Goal: Book appointment/travel/reservation

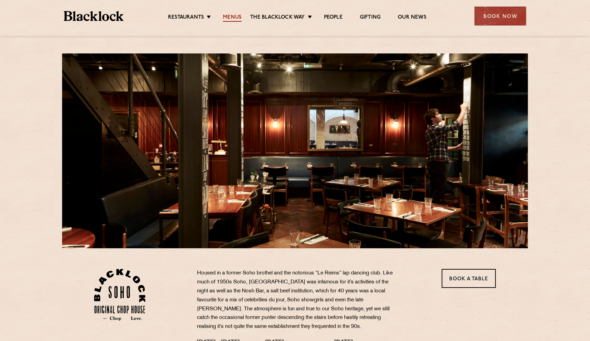
click at [232, 18] on link "Menus" at bounding box center [232, 18] width 19 height 8
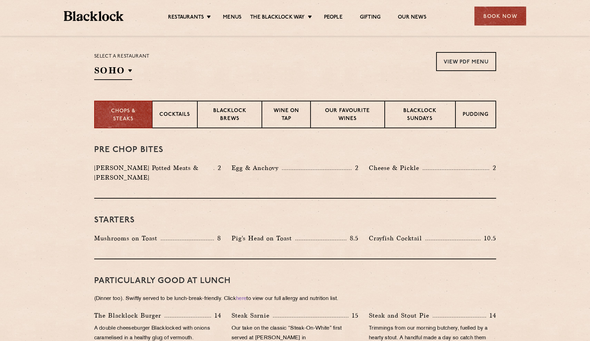
scroll to position [219, 0]
click at [389, 111] on div "Blacklock Sundays" at bounding box center [419, 115] width 70 height 28
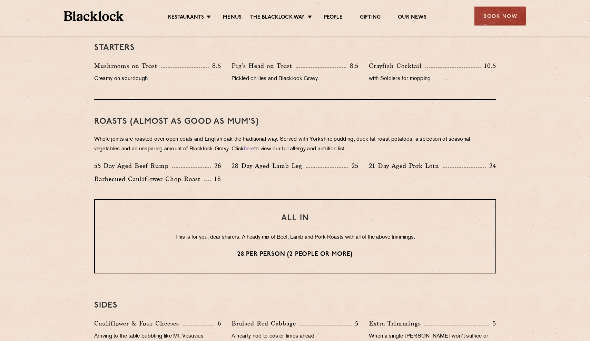
scroll to position [430, 0]
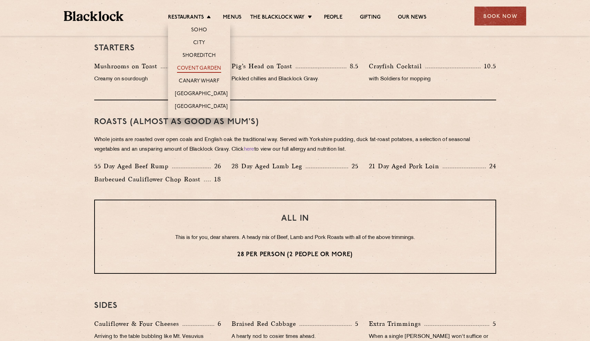
click at [213, 69] on link "Covent Garden" at bounding box center [199, 69] width 44 height 8
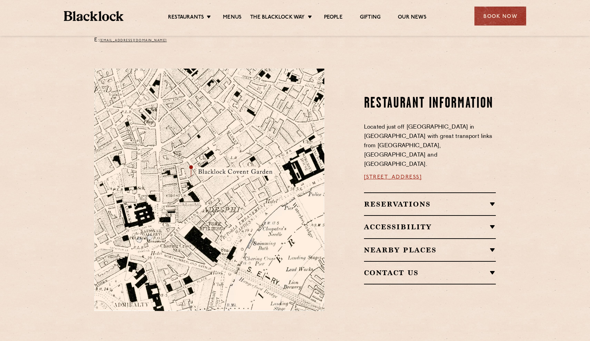
scroll to position [329, 0]
click at [482, 200] on h2 "Reservations" at bounding box center [430, 204] width 132 height 8
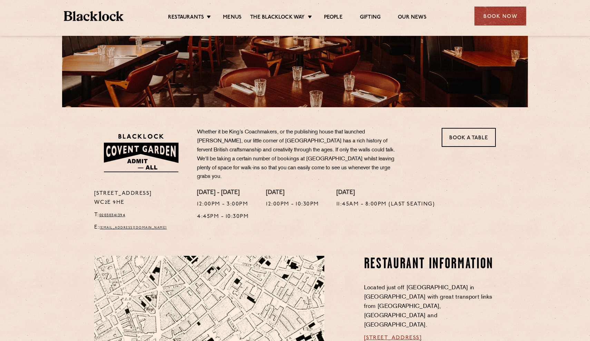
scroll to position [132, 0]
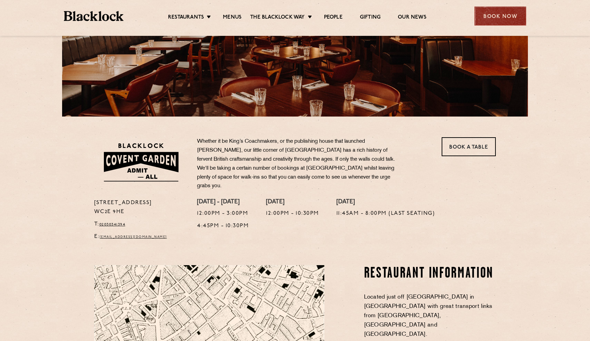
click at [494, 24] on div "Book Now" at bounding box center [500, 16] width 52 height 19
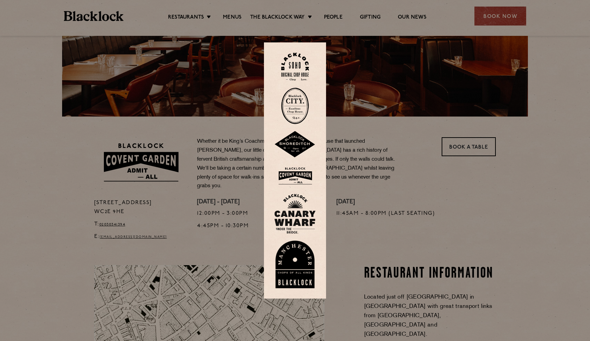
click at [302, 177] on img at bounding box center [294, 176] width 41 height 22
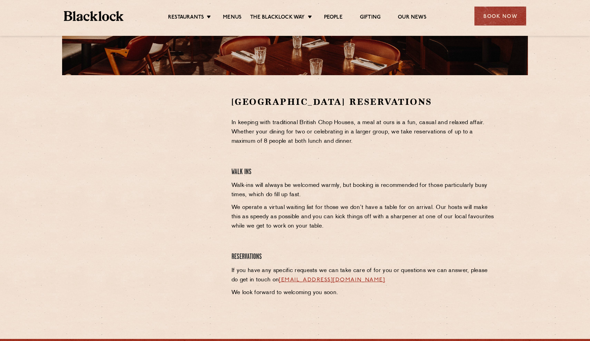
scroll to position [173, 0]
click at [234, 17] on link "Menus" at bounding box center [232, 18] width 19 height 8
